Goal: Task Accomplishment & Management: Use online tool/utility

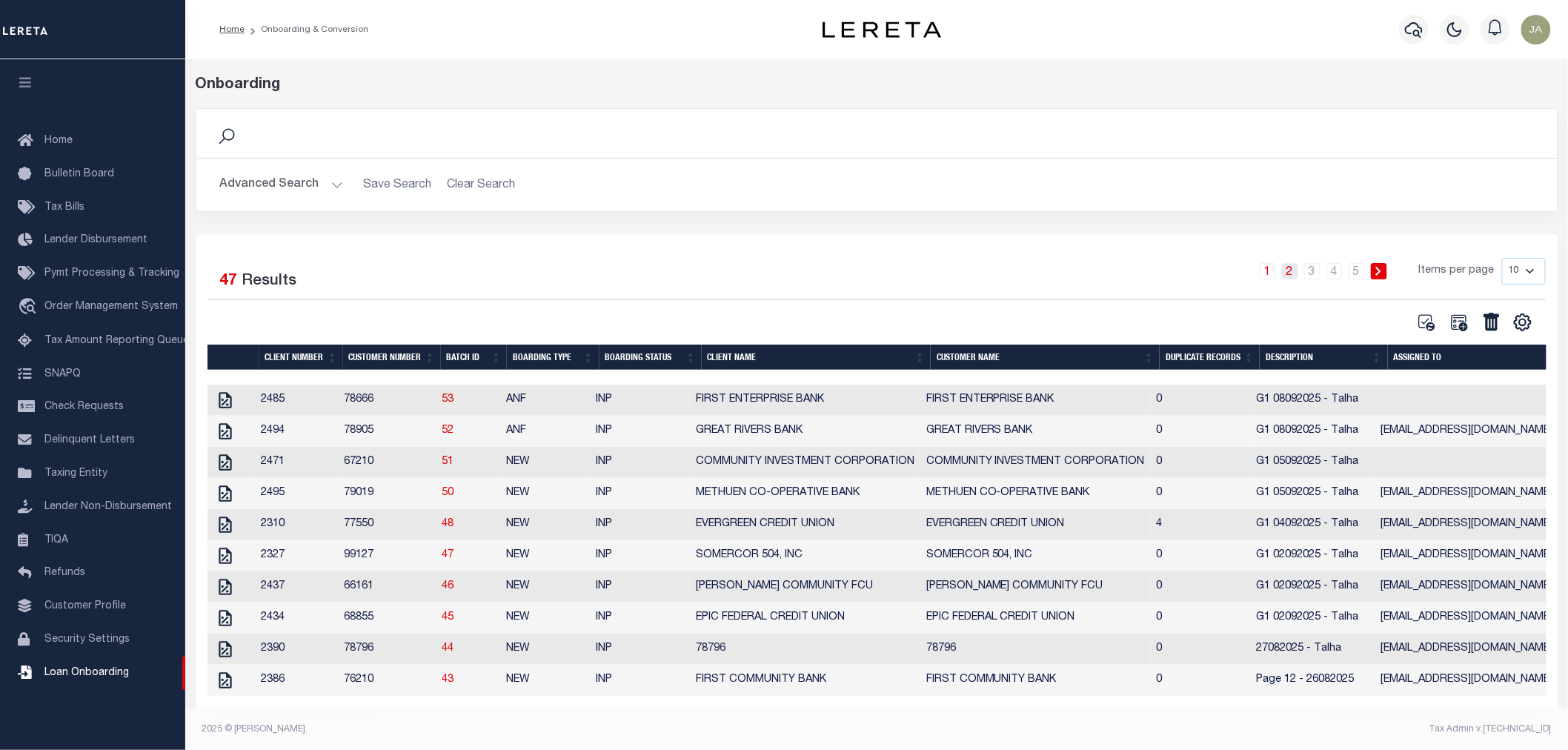
click at [1295, 272] on link "2" at bounding box center [1290, 271] width 17 height 17
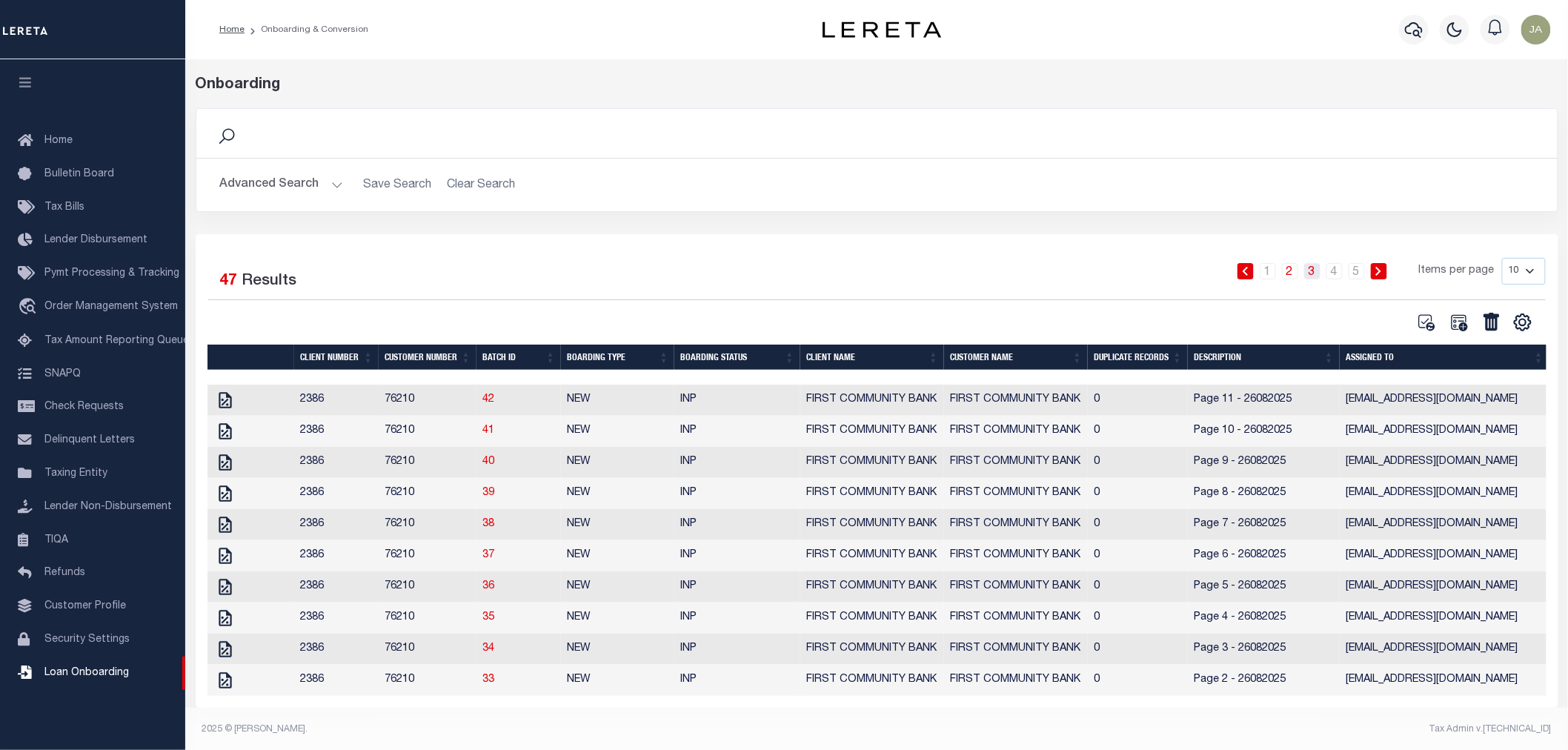
click at [1318, 278] on link "3" at bounding box center [1312, 271] width 17 height 17
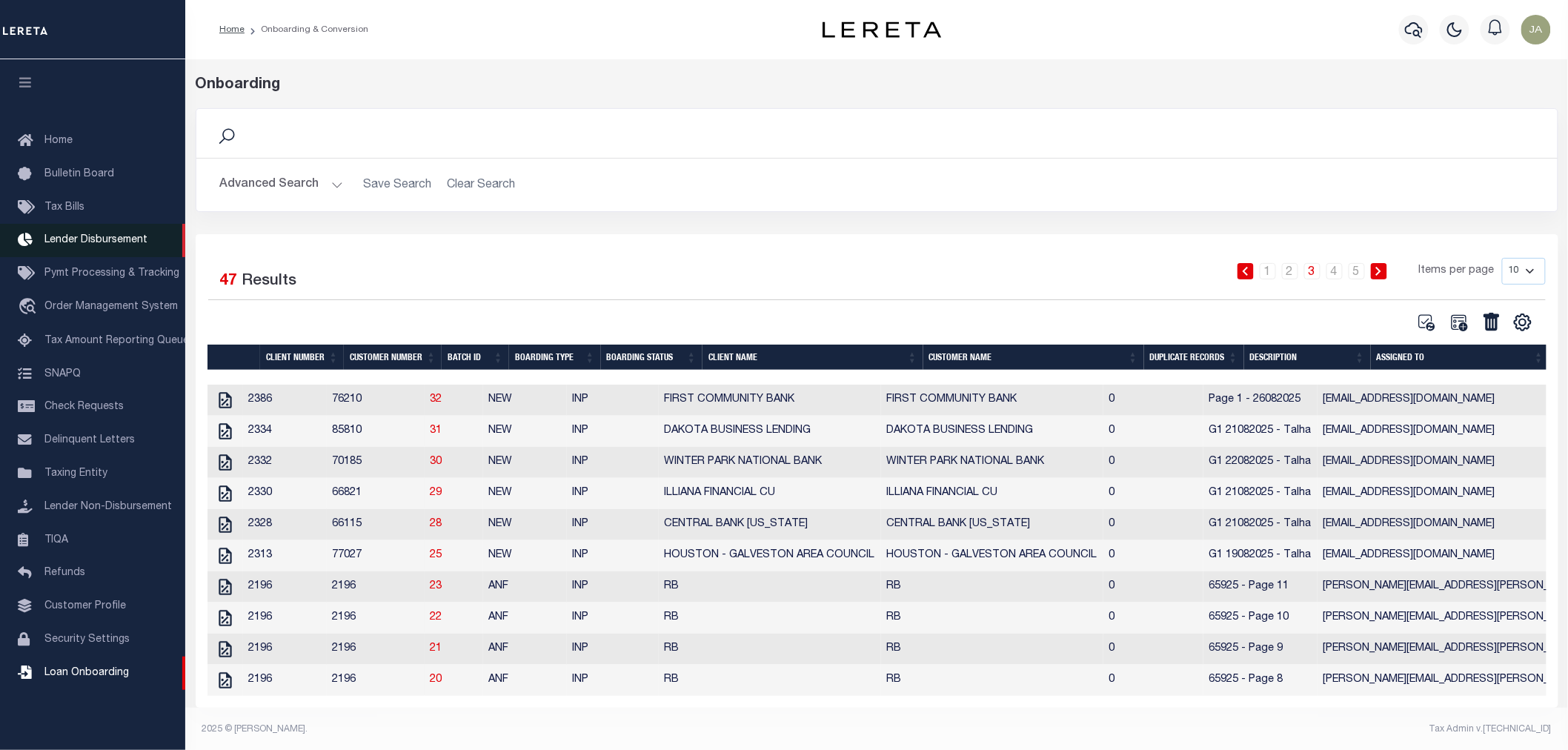
click at [101, 242] on span "Lender Disbursement" at bounding box center [96, 240] width 103 height 11
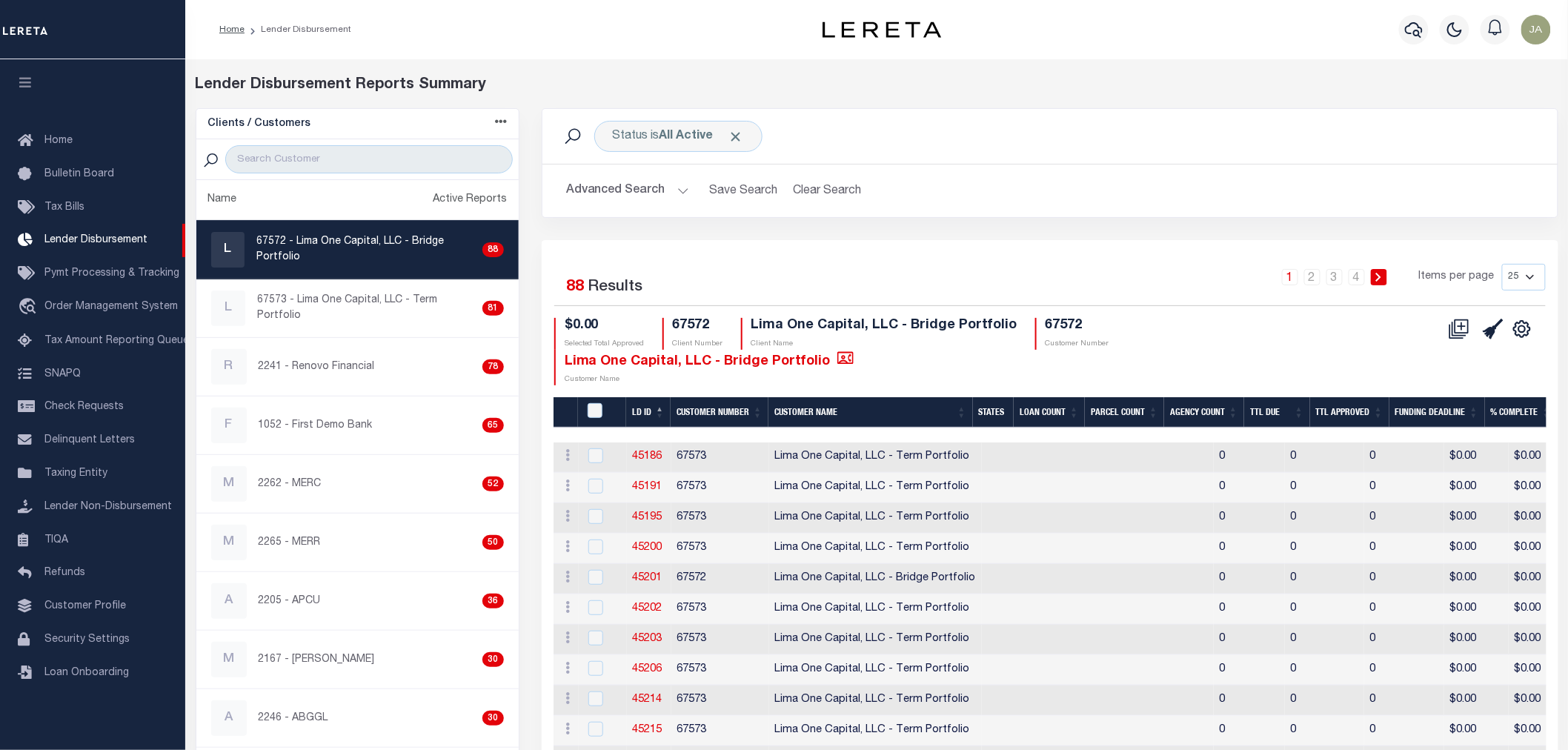
scroll to position [82, 0]
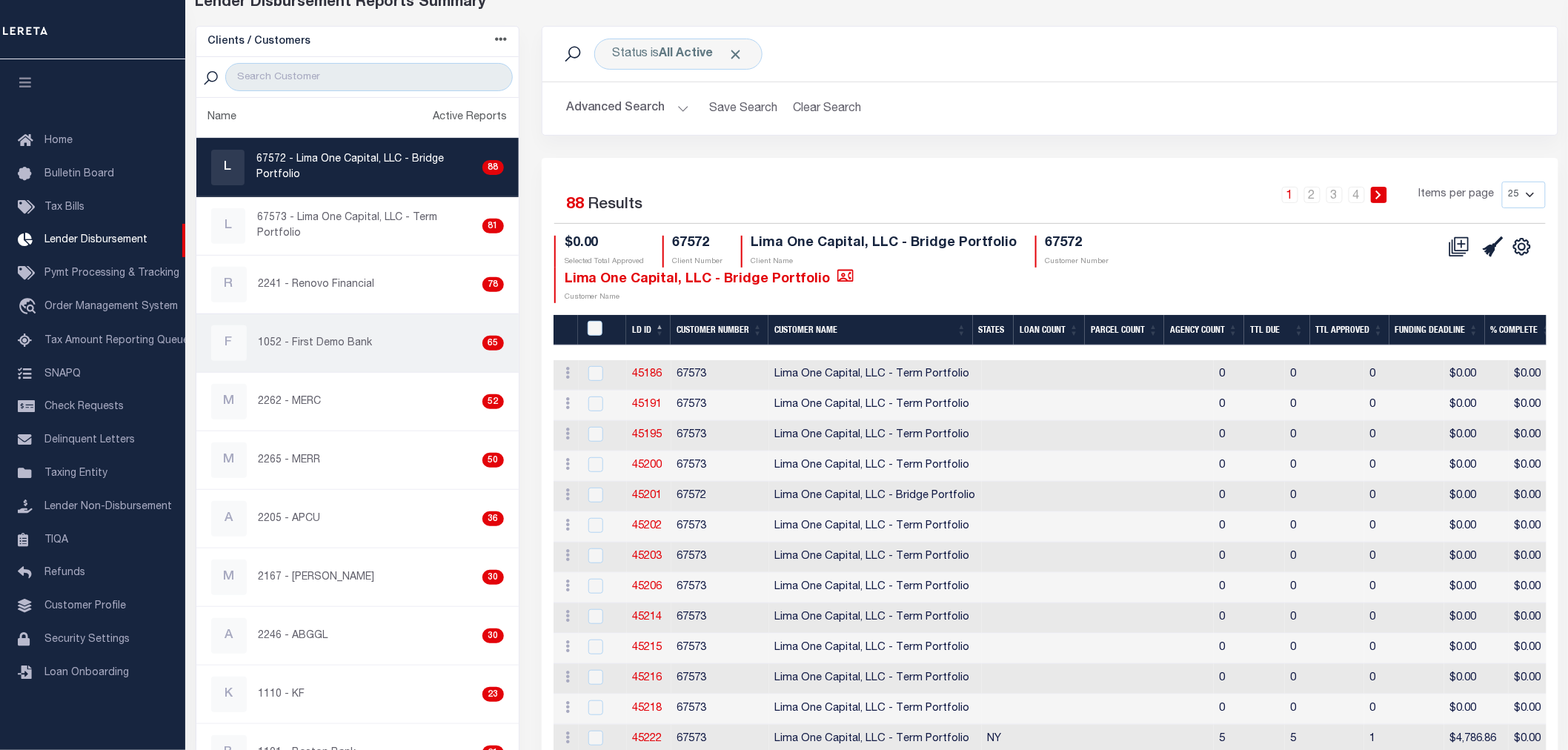
click at [482, 341] on div "65" at bounding box center [492, 343] width 20 height 15
checkbox input "true"
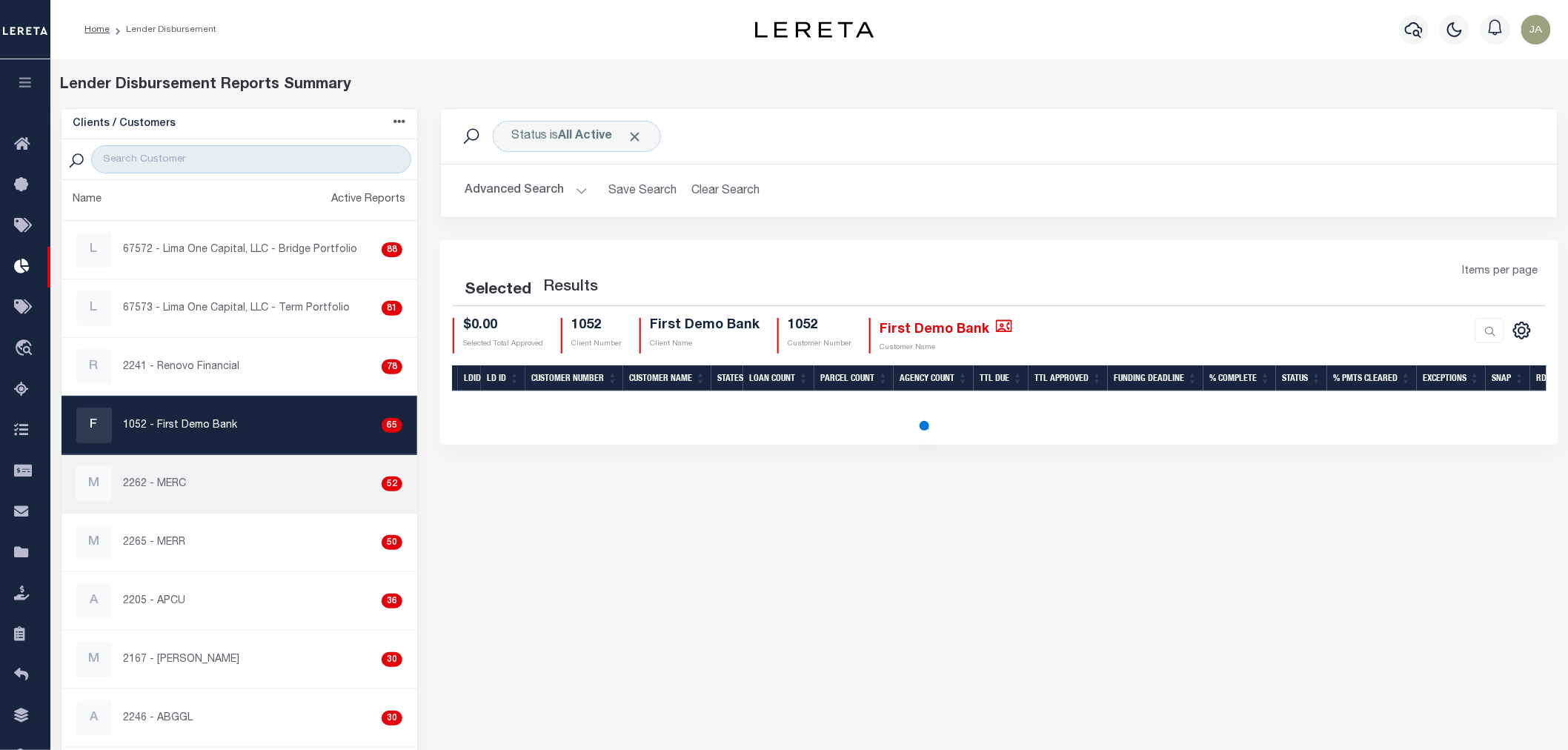
click at [323, 492] on div "M 2262 - MERC 52" at bounding box center [240, 484] width 327 height 36
checkbox input "true"
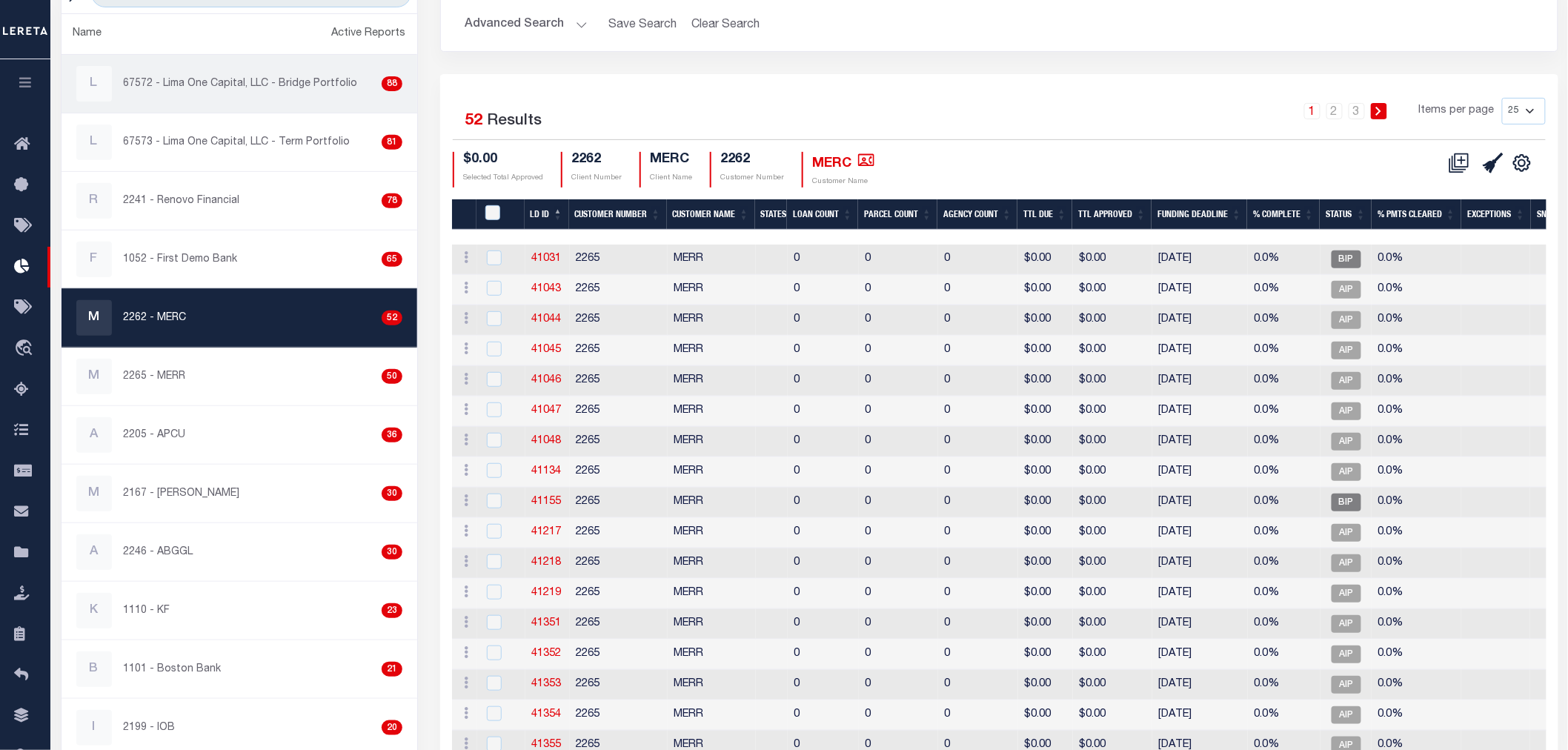
scroll to position [165, 0]
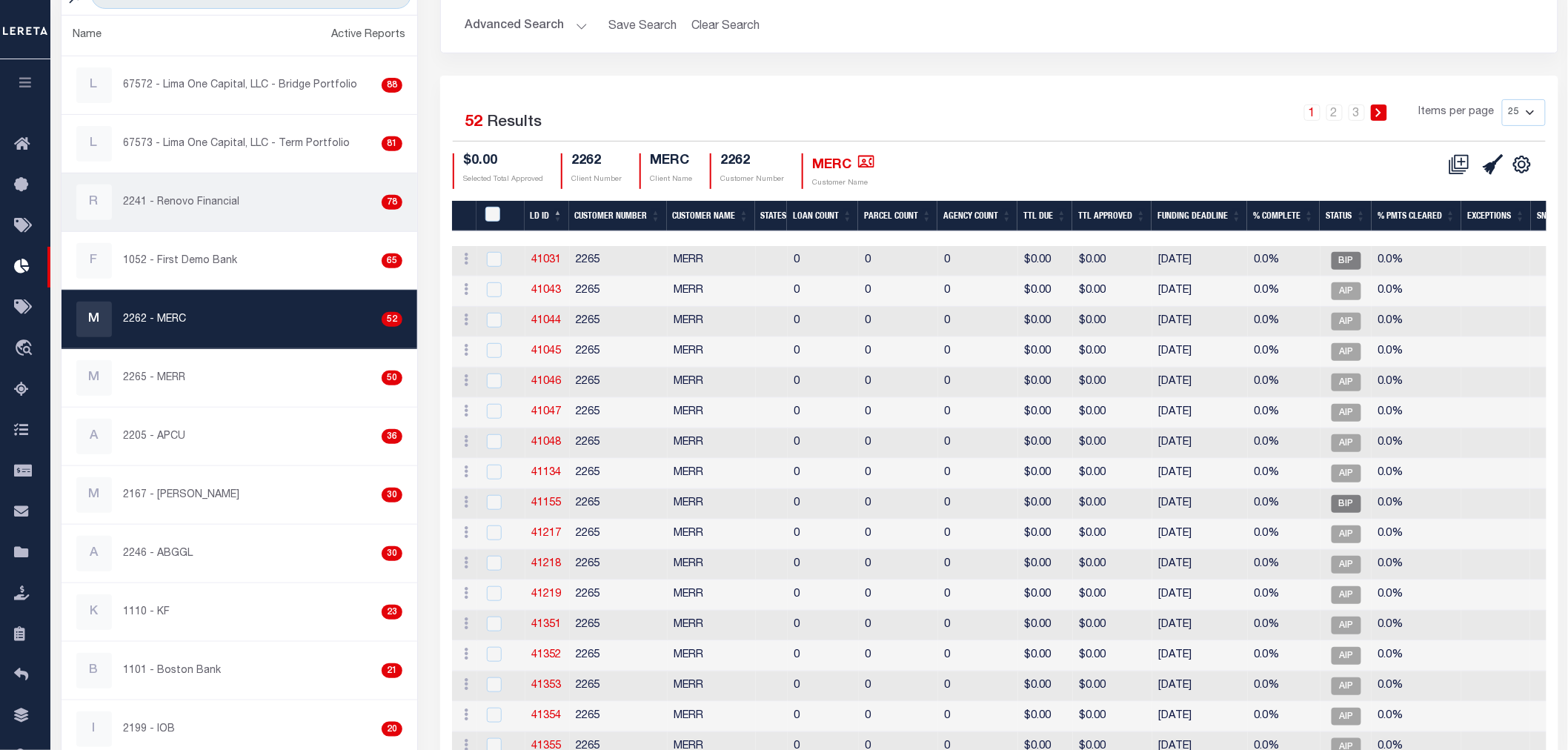
click at [255, 206] on div "R 2241 - Renovo Financial 78" at bounding box center [240, 203] width 327 height 36
checkbox input "true"
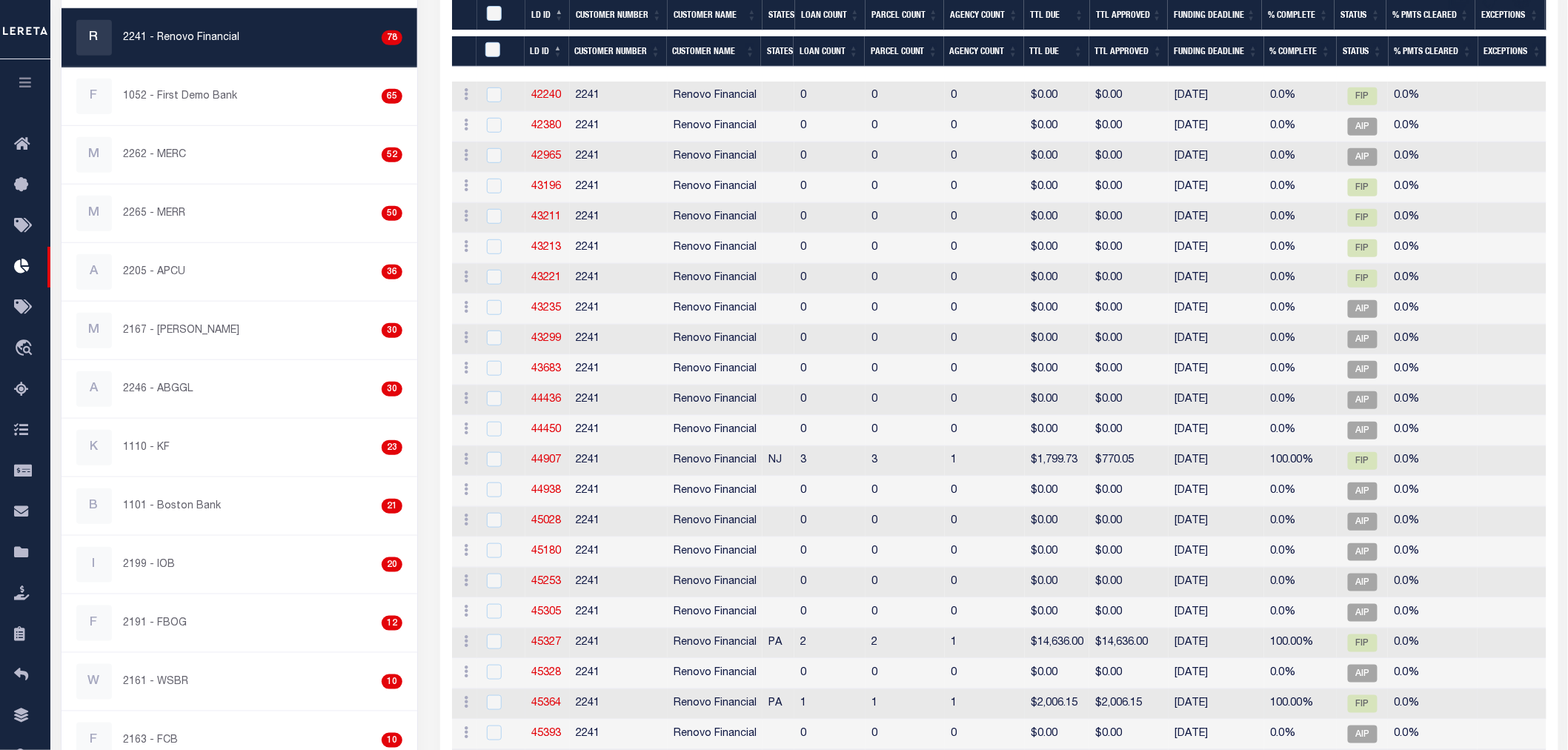
scroll to position [411, 0]
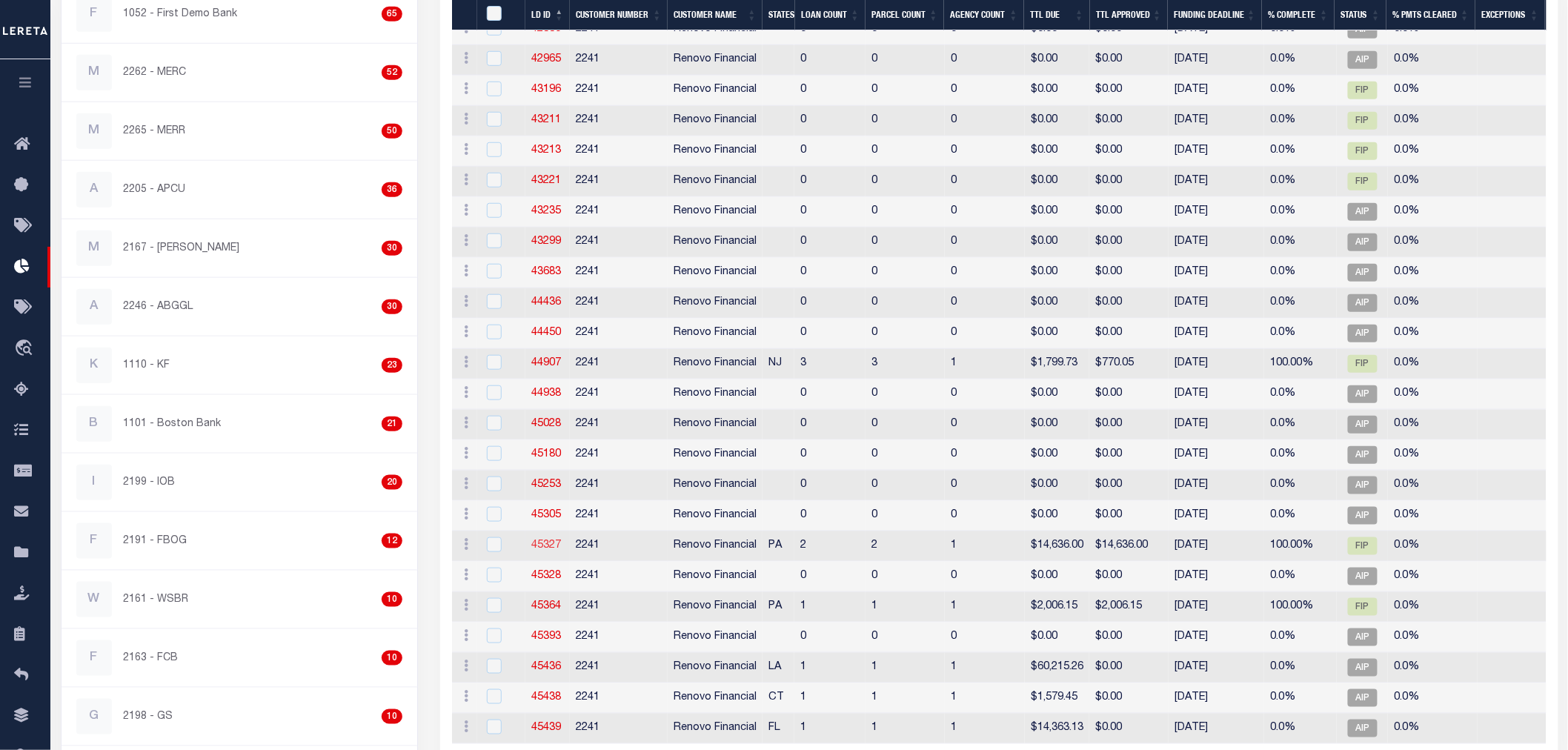
click at [544, 547] on link "45327" at bounding box center [546, 545] width 29 height 11
checkbox input "true"
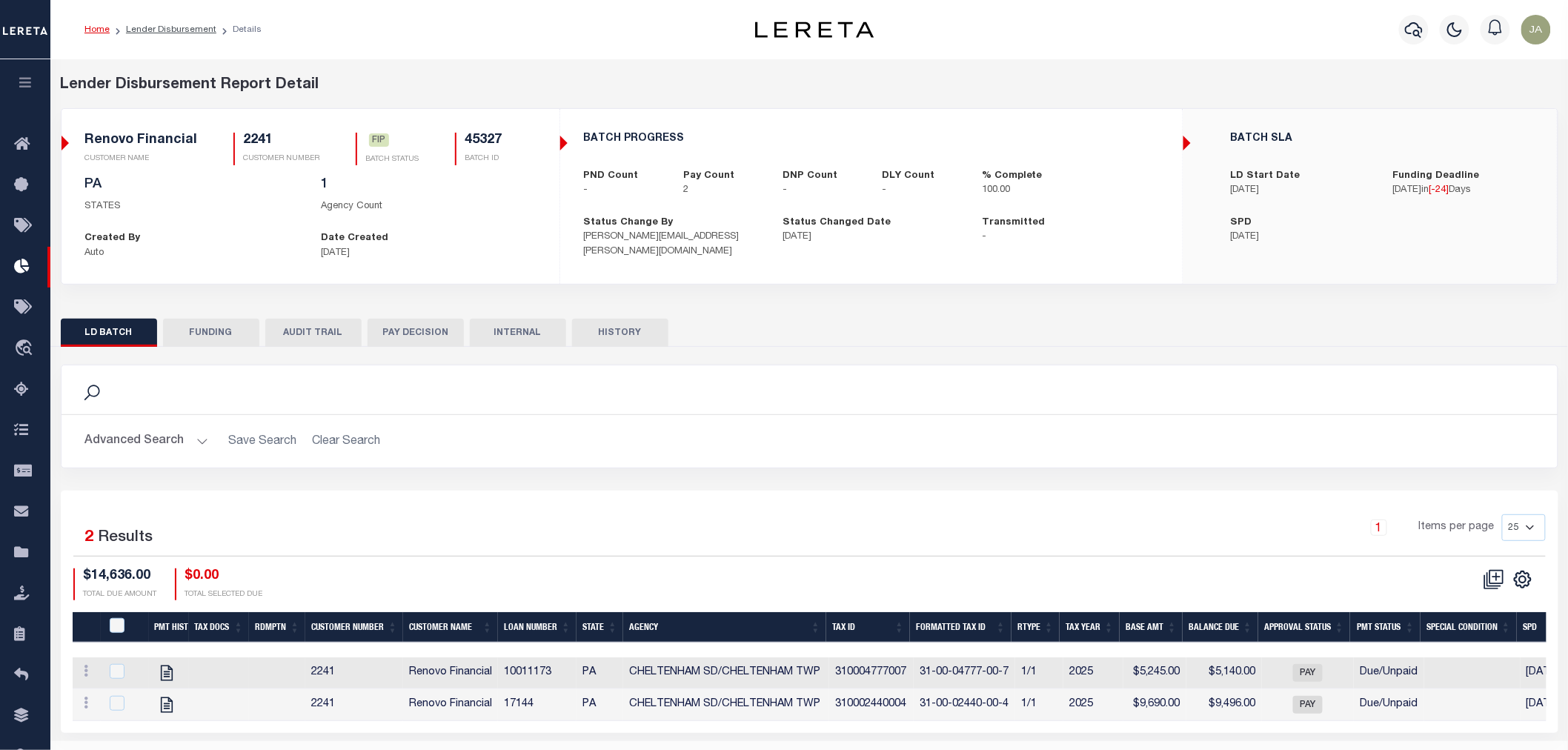
click at [215, 337] on button "FUNDING" at bounding box center [210, 332] width 96 height 28
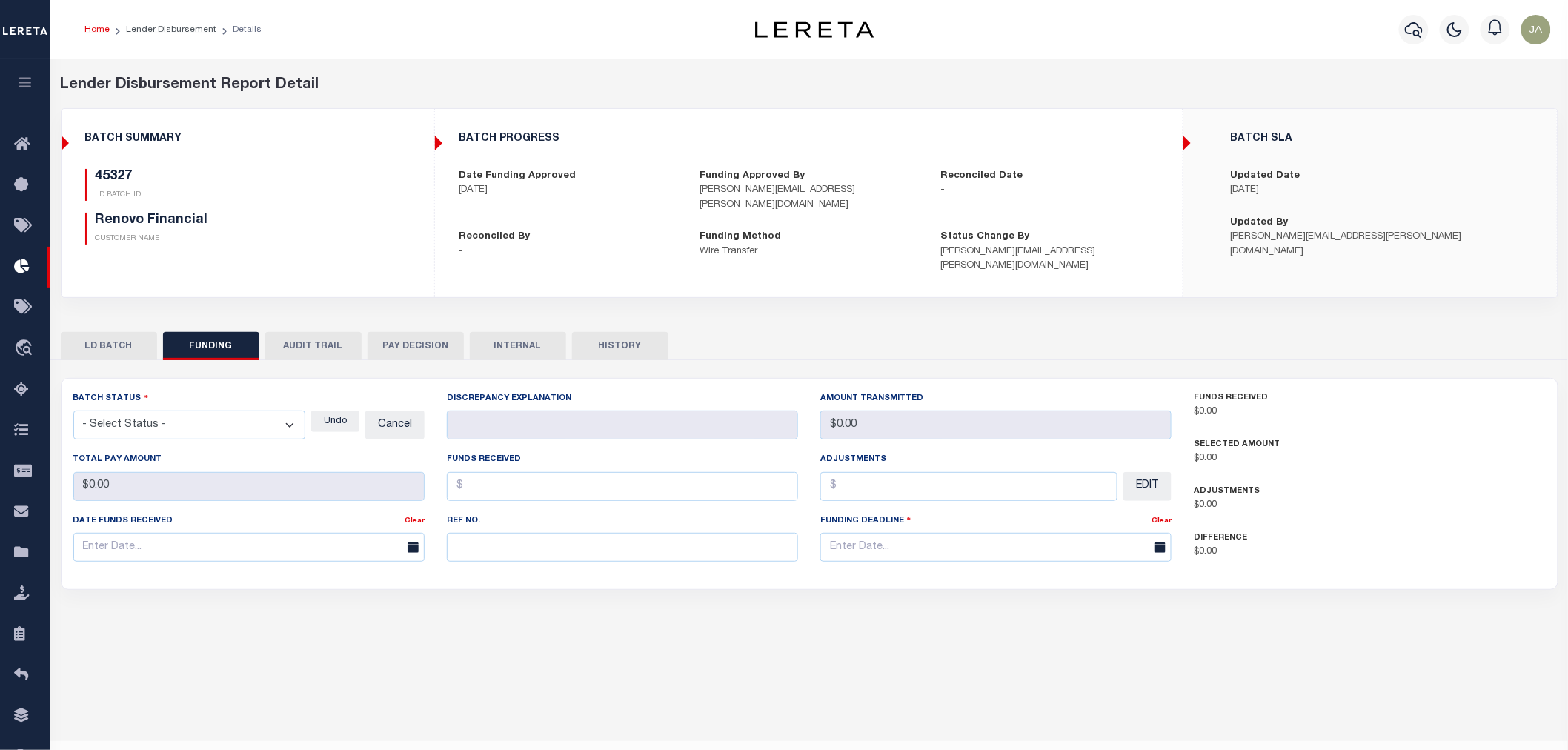
type input "TEST Message"
type input "$0"
type input "$14,636"
type input "$0"
type input "[DATE]"
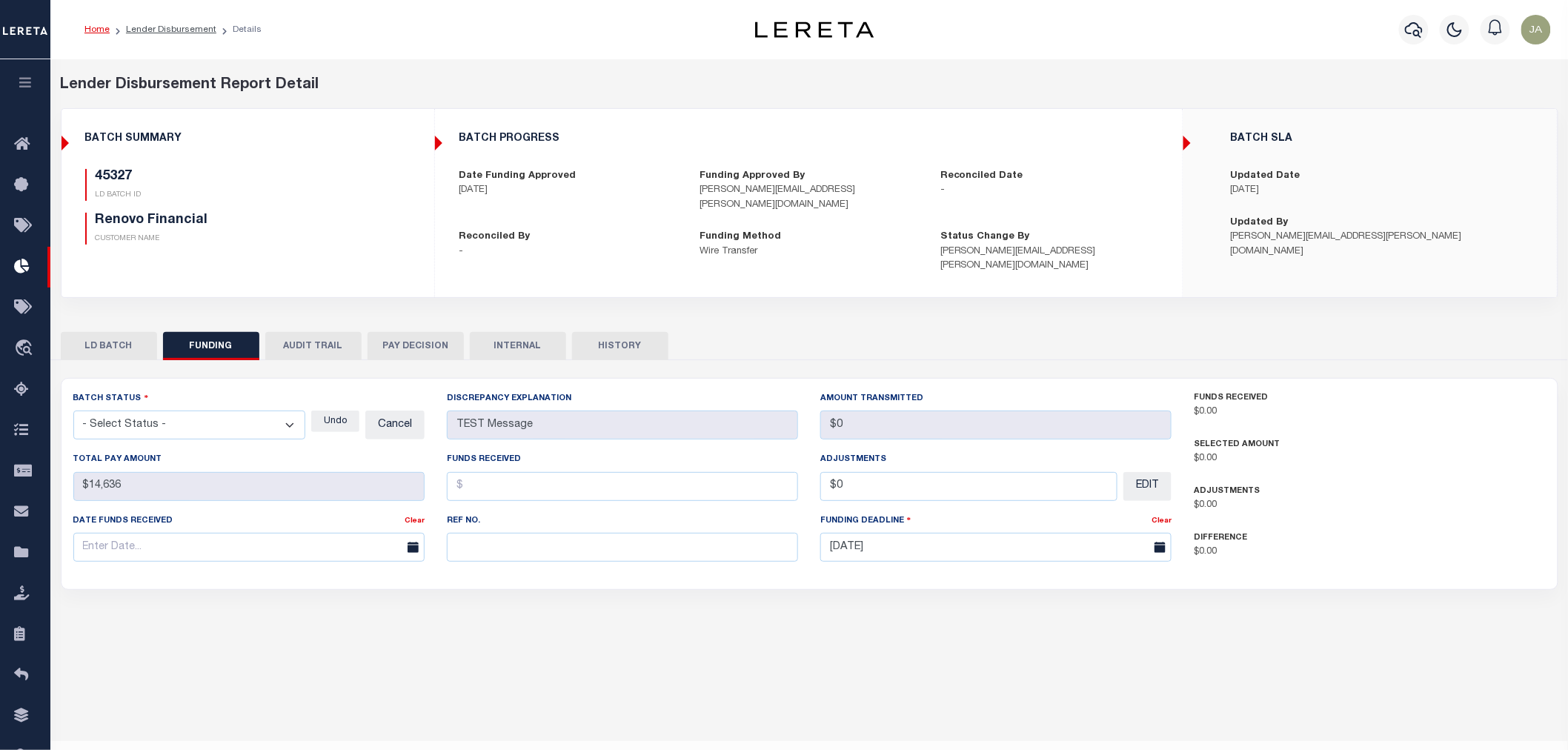
select select "100"
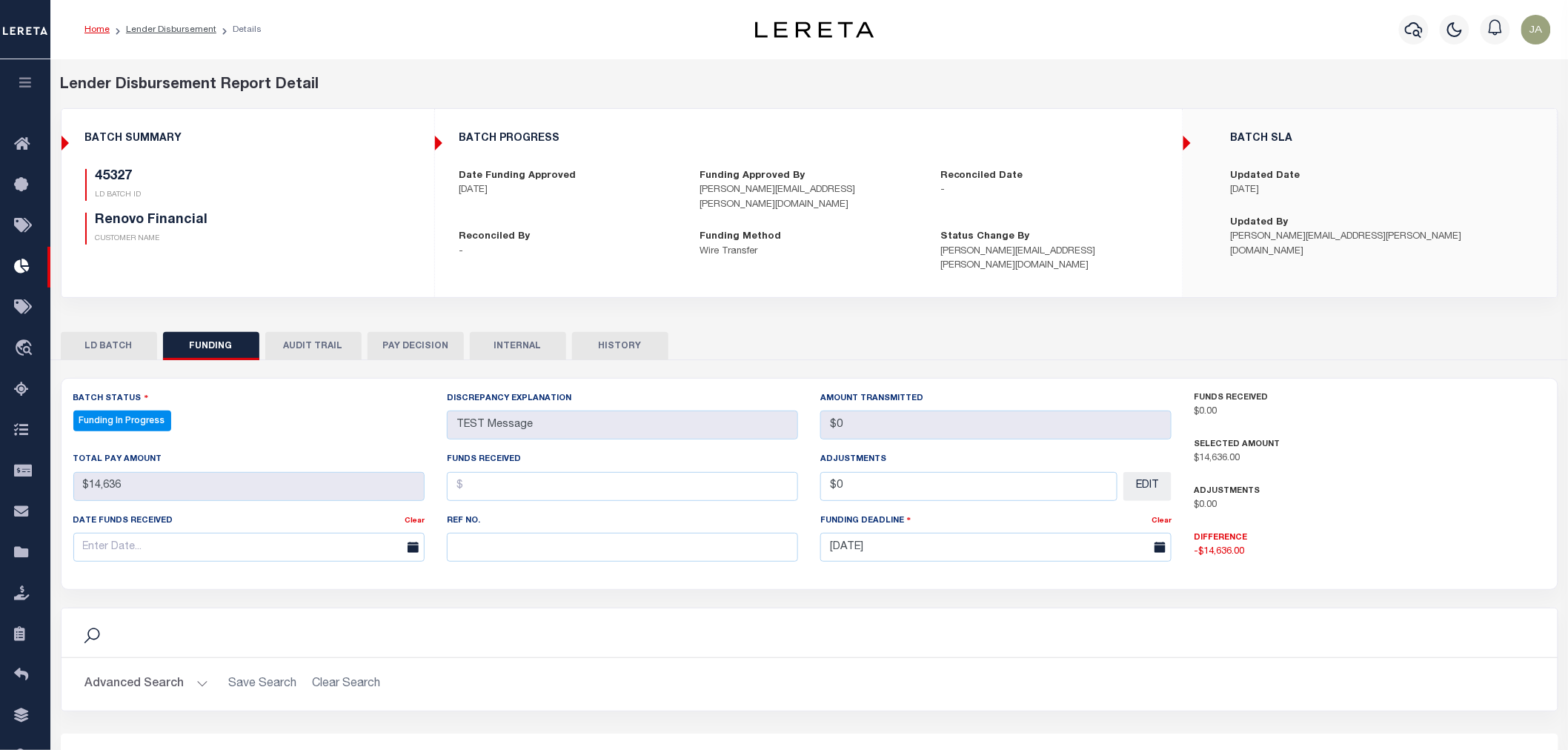
select select "100"
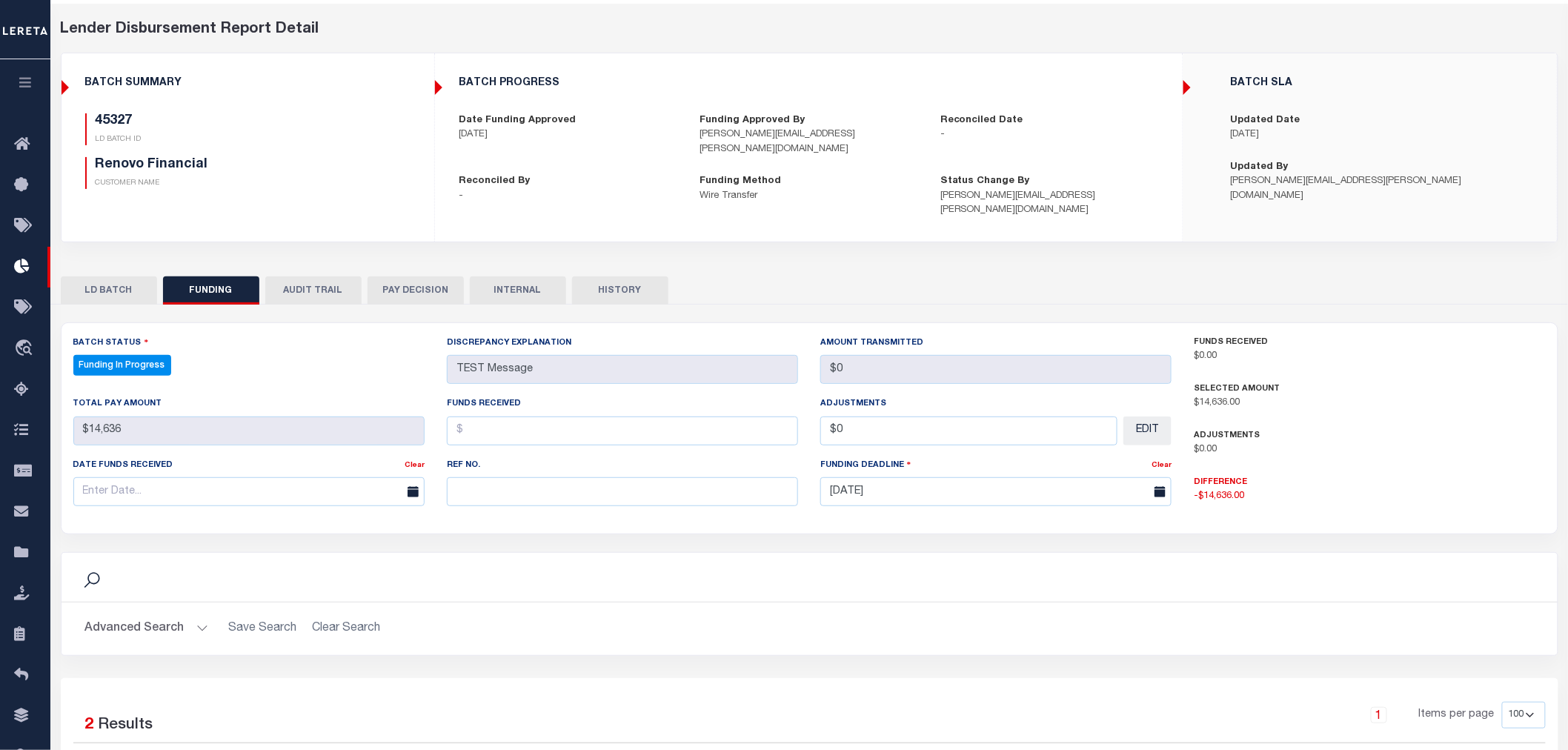
scroll to position [82, 0]
